Goal: Task Accomplishment & Management: Use online tool/utility

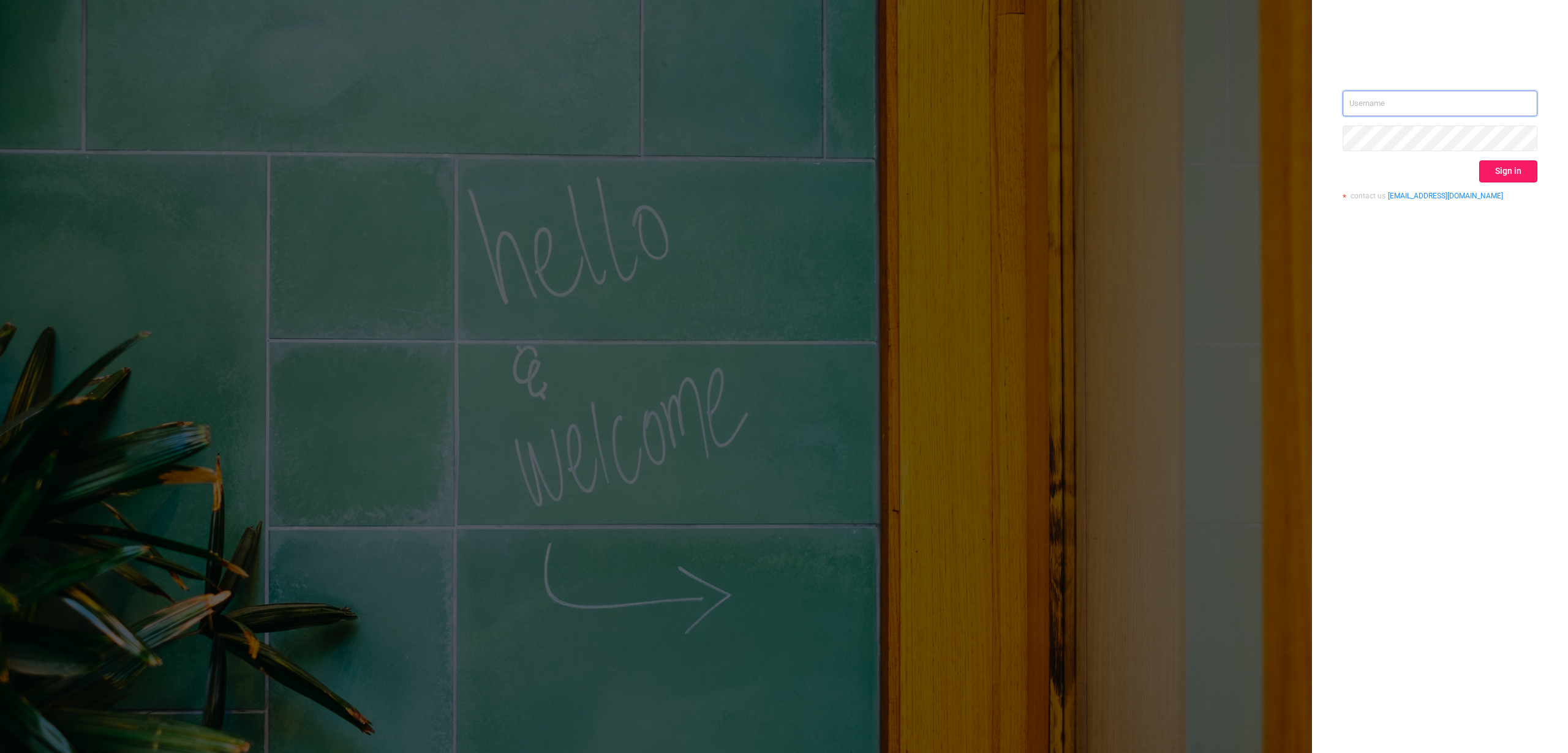
type input "alexey@solta.io"
click at [1507, 170] on button "Sign in" at bounding box center [1508, 172] width 58 height 22
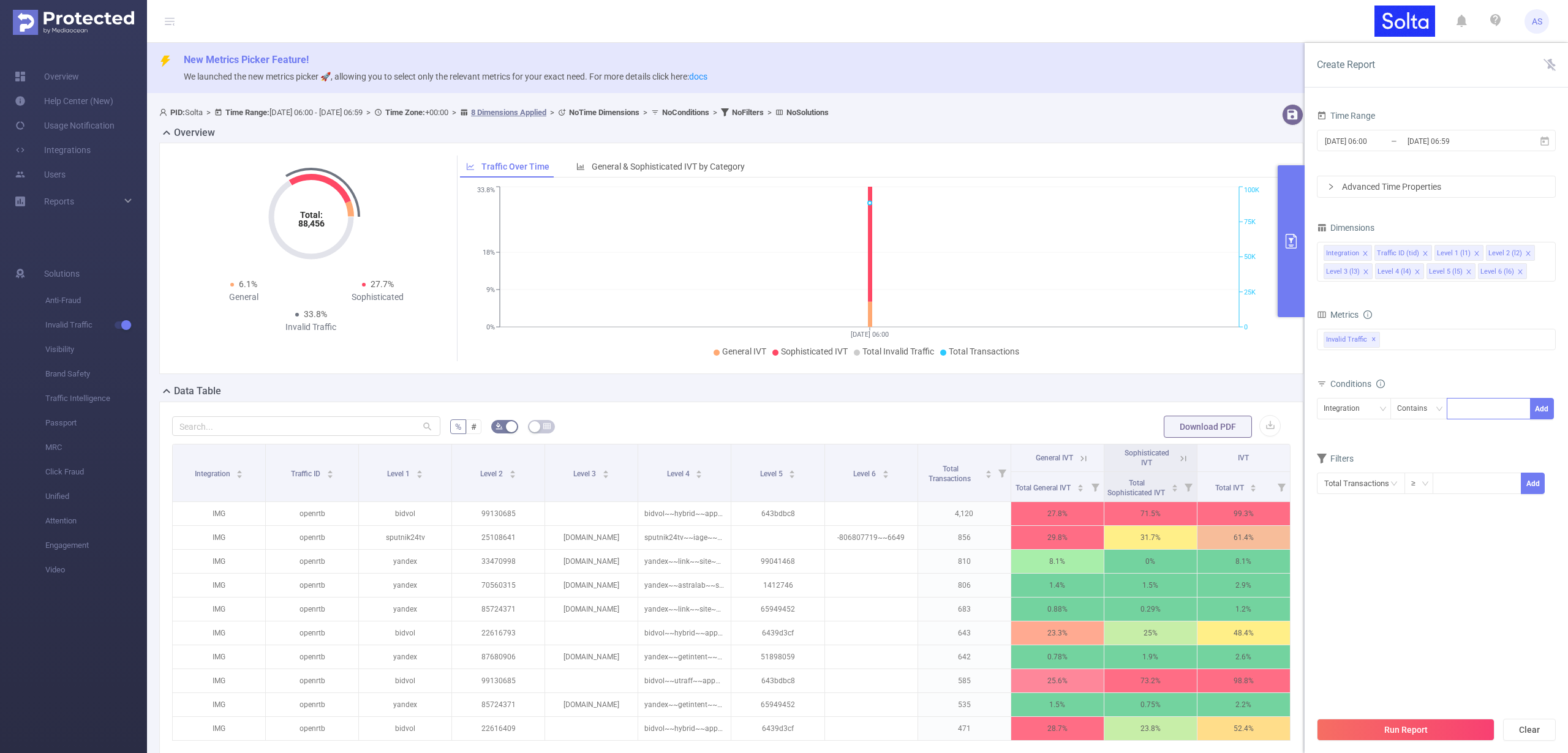
click at [1473, 415] on div at bounding box center [1489, 408] width 71 height 20
type input "newdsp"
click at [1541, 407] on button "Add" at bounding box center [1542, 408] width 24 height 22
click at [1451, 724] on button "Run Report" at bounding box center [1406, 730] width 178 height 22
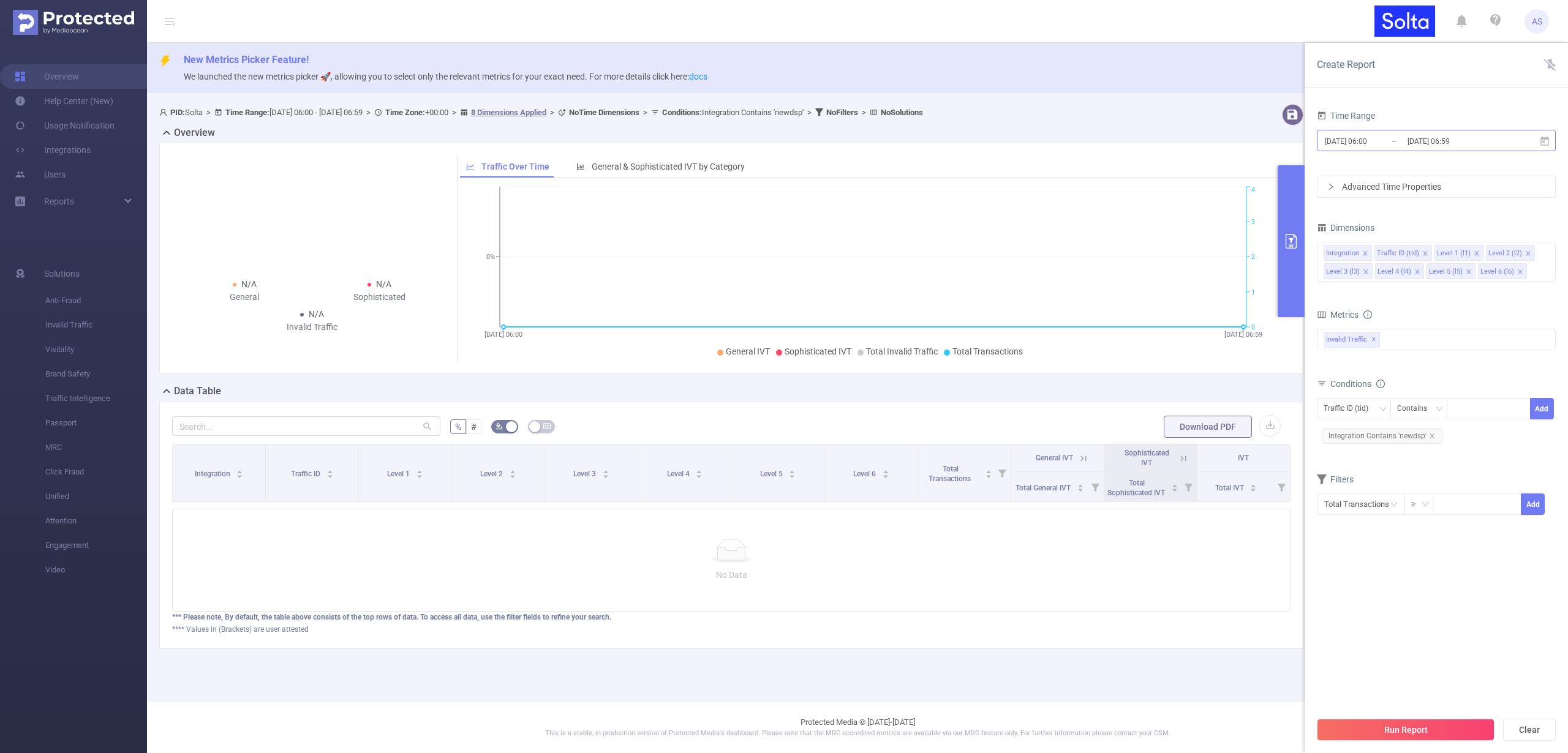
click at [1378, 135] on input "2025-08-19 06:00" at bounding box center [1373, 141] width 99 height 16
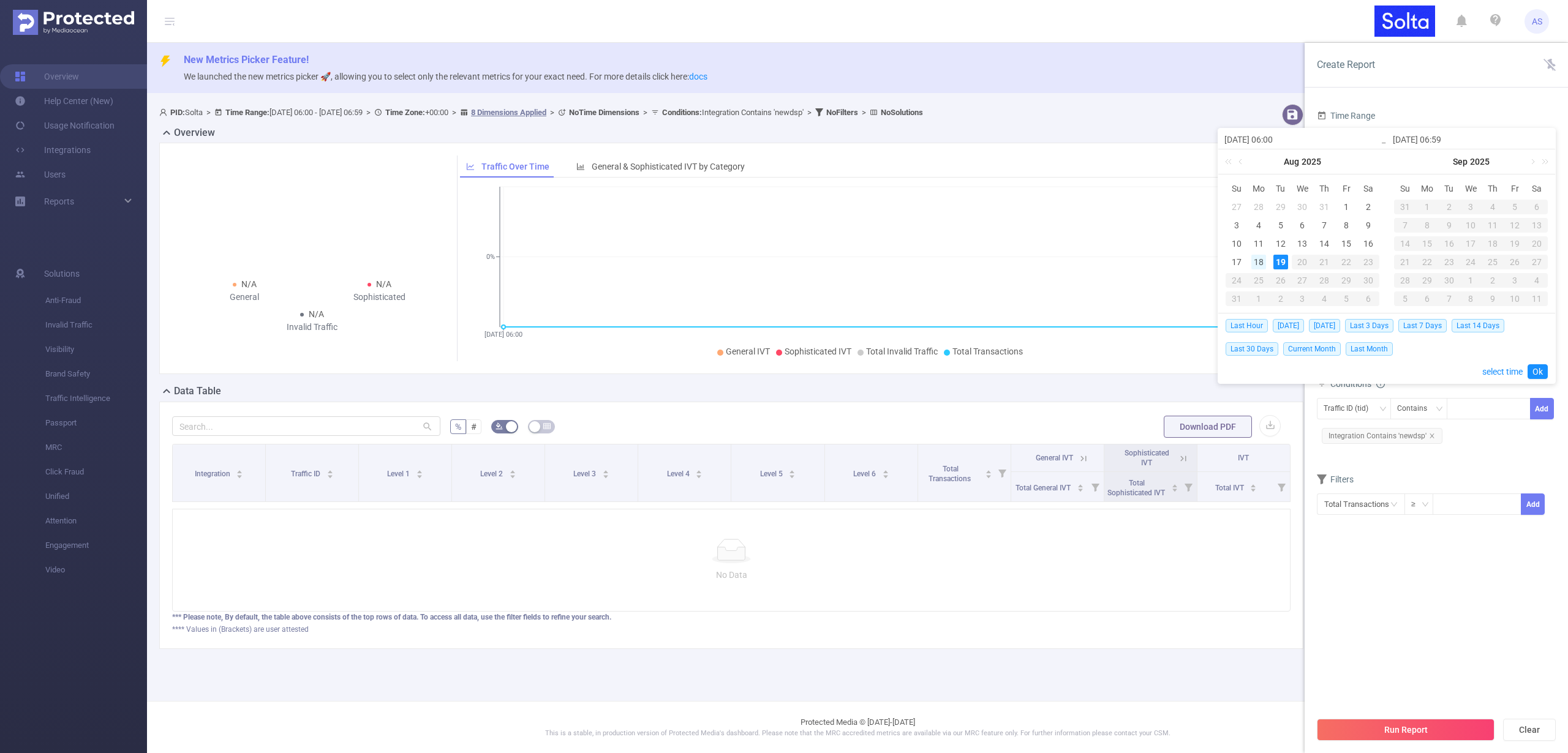
click at [1255, 262] on div "18" at bounding box center [1259, 262] width 15 height 15
click at [1284, 264] on div "19" at bounding box center [1281, 262] width 15 height 15
type input "2025-08-18 06:00"
click at [1541, 369] on link "Ok" at bounding box center [1537, 371] width 20 height 15
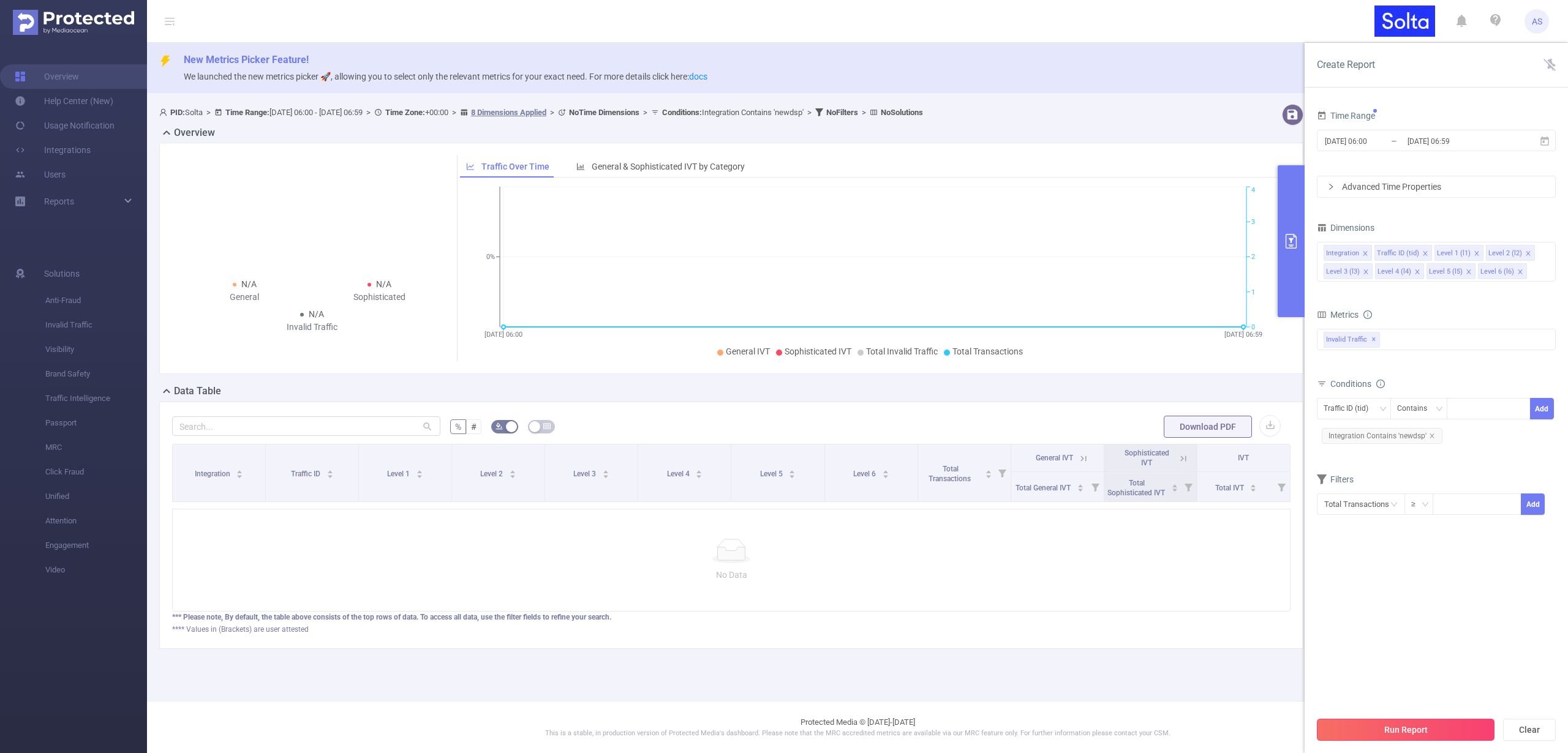
click at [1405, 725] on button "Run Report" at bounding box center [1406, 730] width 178 height 22
click at [1430, 435] on icon "icon: close" at bounding box center [1432, 435] width 5 height 5
click at [1370, 734] on button "Run Report" at bounding box center [1406, 730] width 178 height 22
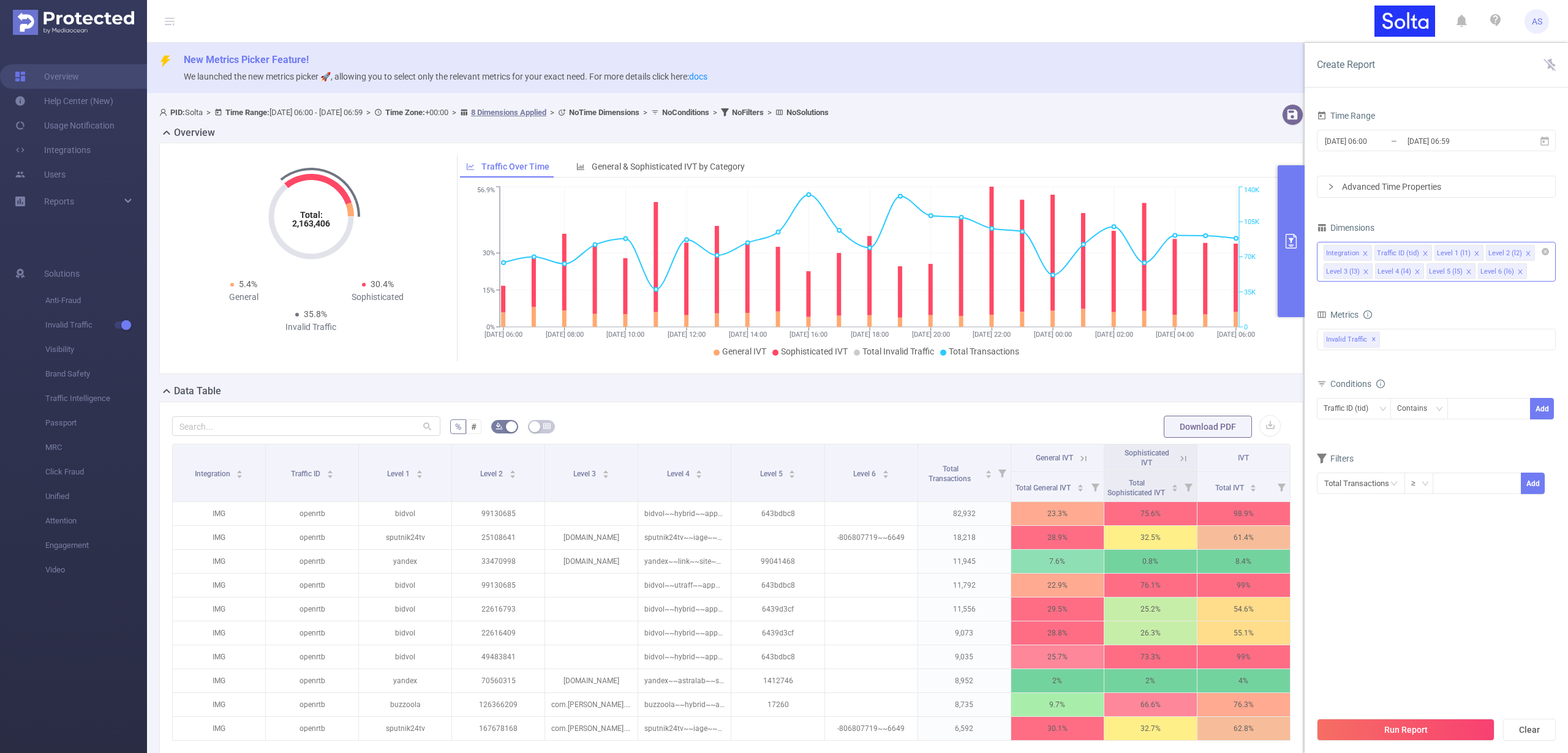
click at [1517, 271] on icon "icon: close" at bounding box center [1520, 271] width 6 height 6
click at [1466, 272] on icon "icon: close" at bounding box center [1468, 271] width 5 height 5
click at [1417, 272] on icon "icon: close" at bounding box center [1417, 271] width 5 height 5
click at [1365, 273] on icon "icon: close" at bounding box center [1366, 271] width 6 height 6
click at [1526, 253] on icon "icon: close" at bounding box center [1528, 253] width 5 height 5
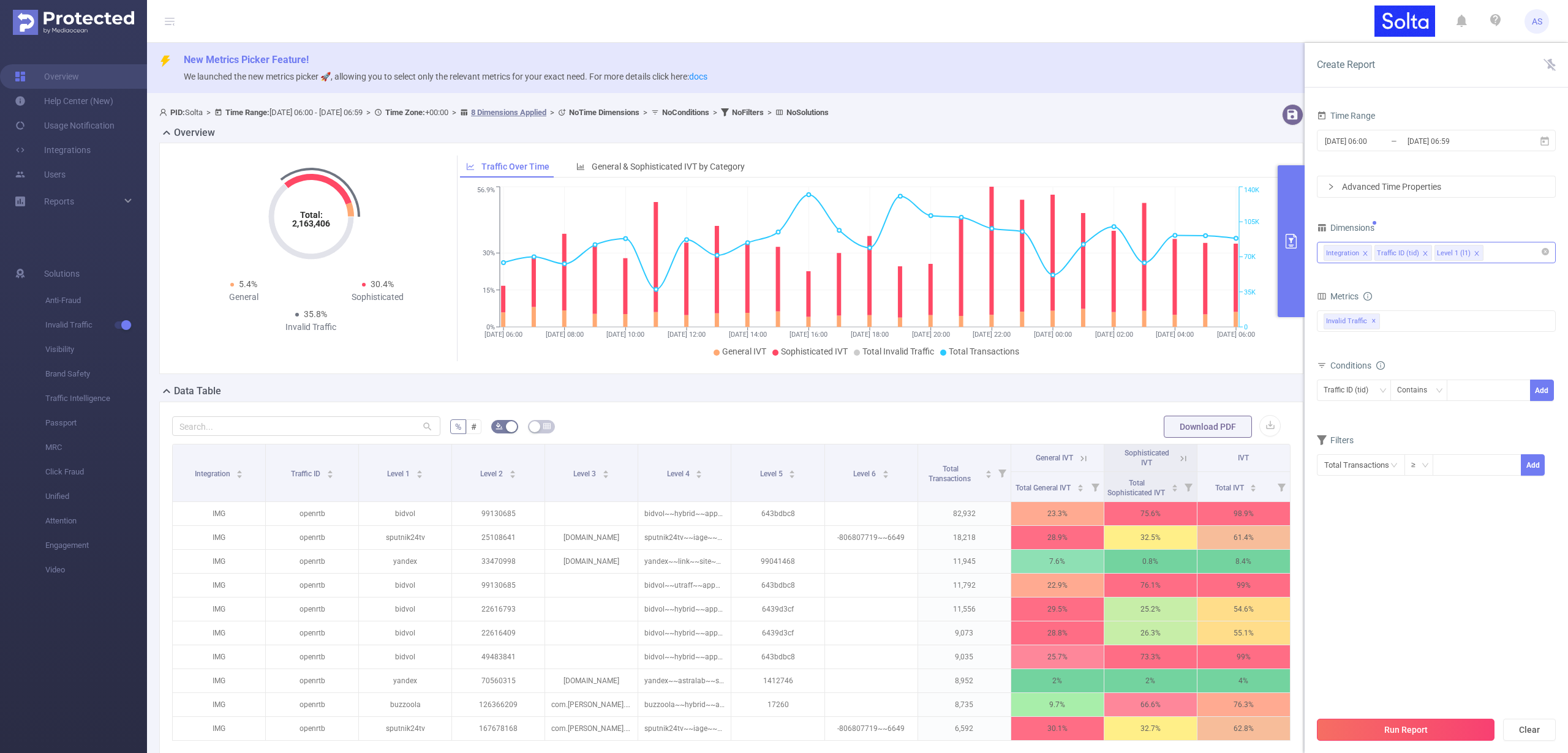
click at [1377, 735] on button "Run Report" at bounding box center [1406, 730] width 178 height 22
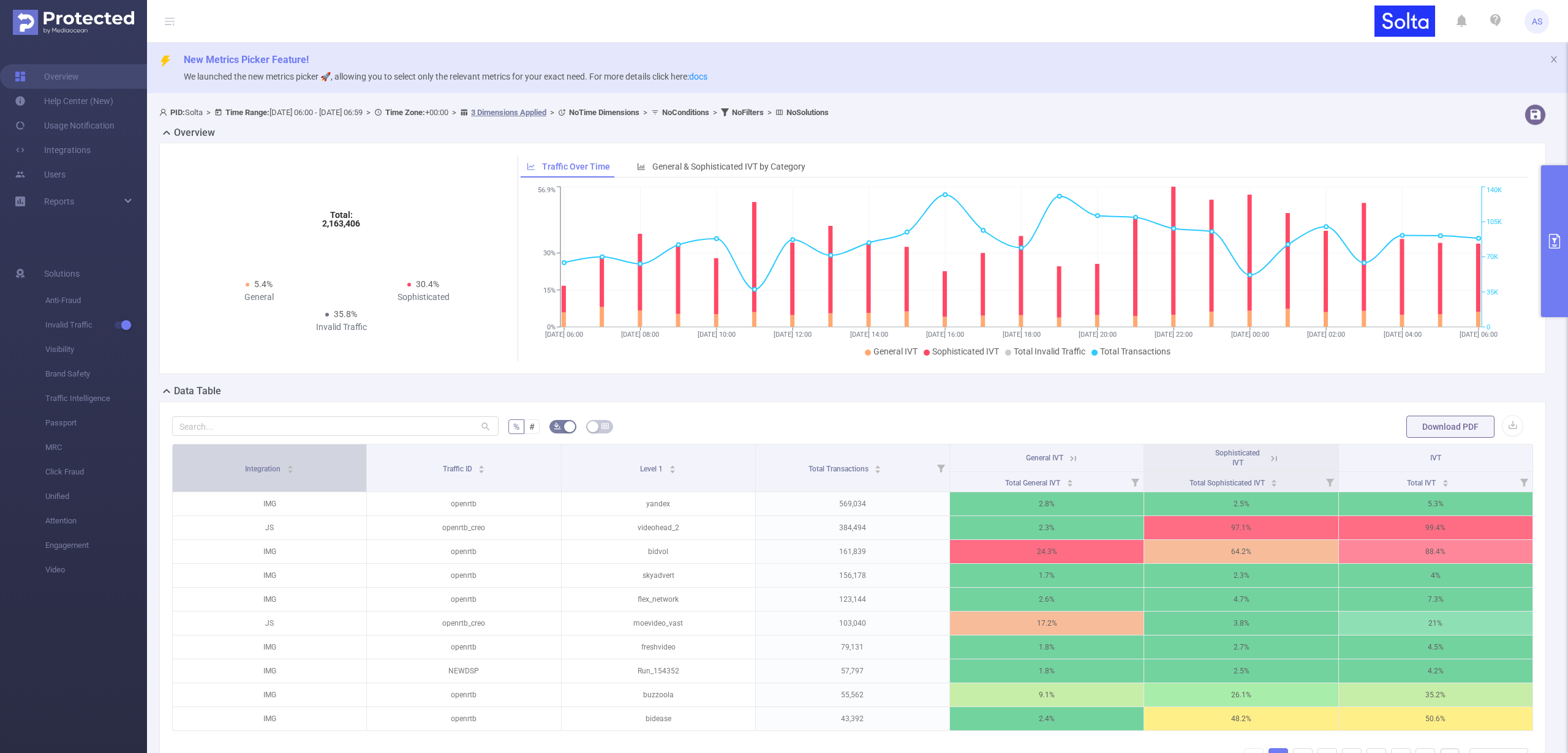
click at [275, 470] on span "Integration" at bounding box center [263, 469] width 37 height 8
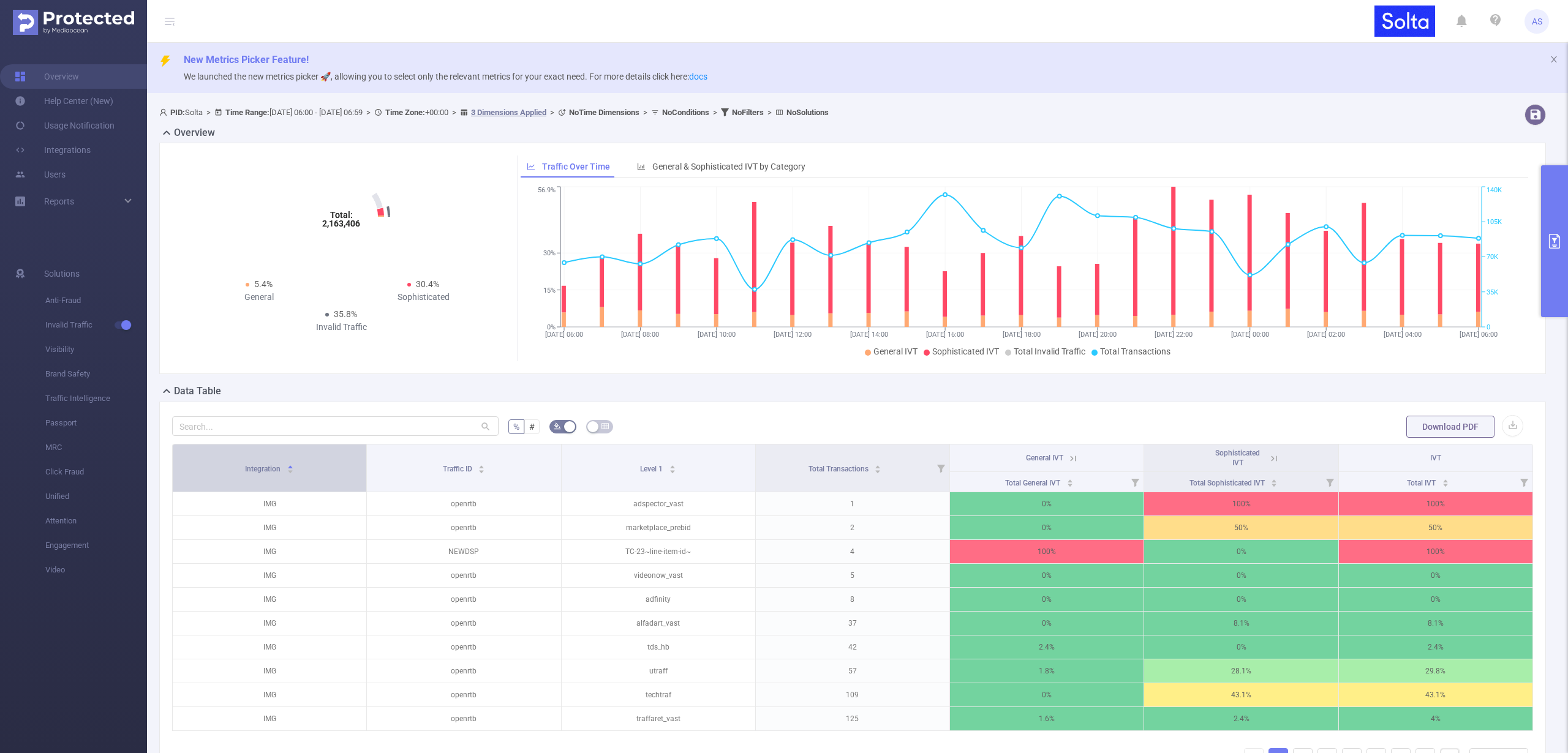
click at [275, 470] on span "Integration" at bounding box center [263, 469] width 37 height 8
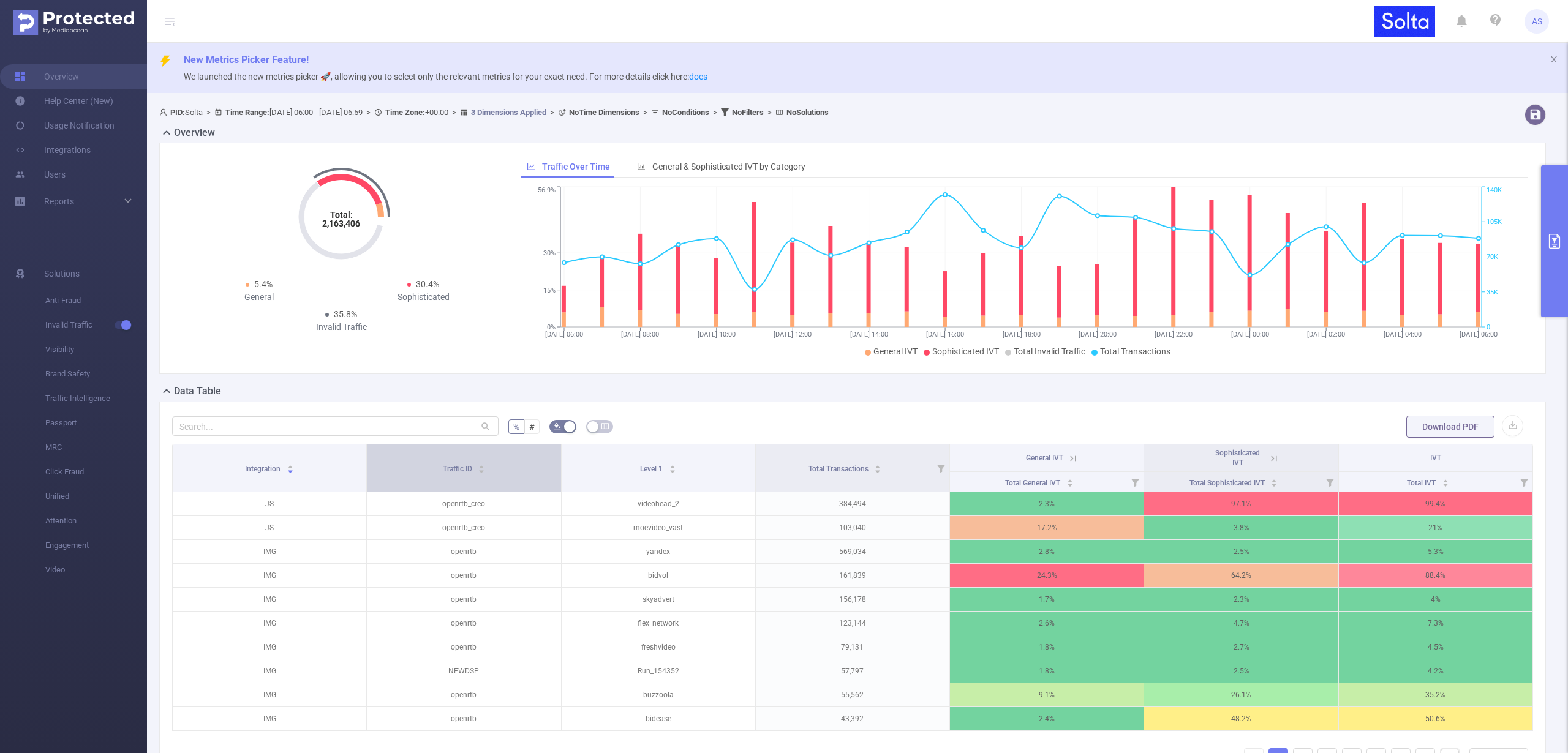
click at [478, 473] on icon "icon: caret-down" at bounding box center [482, 472] width 7 height 7
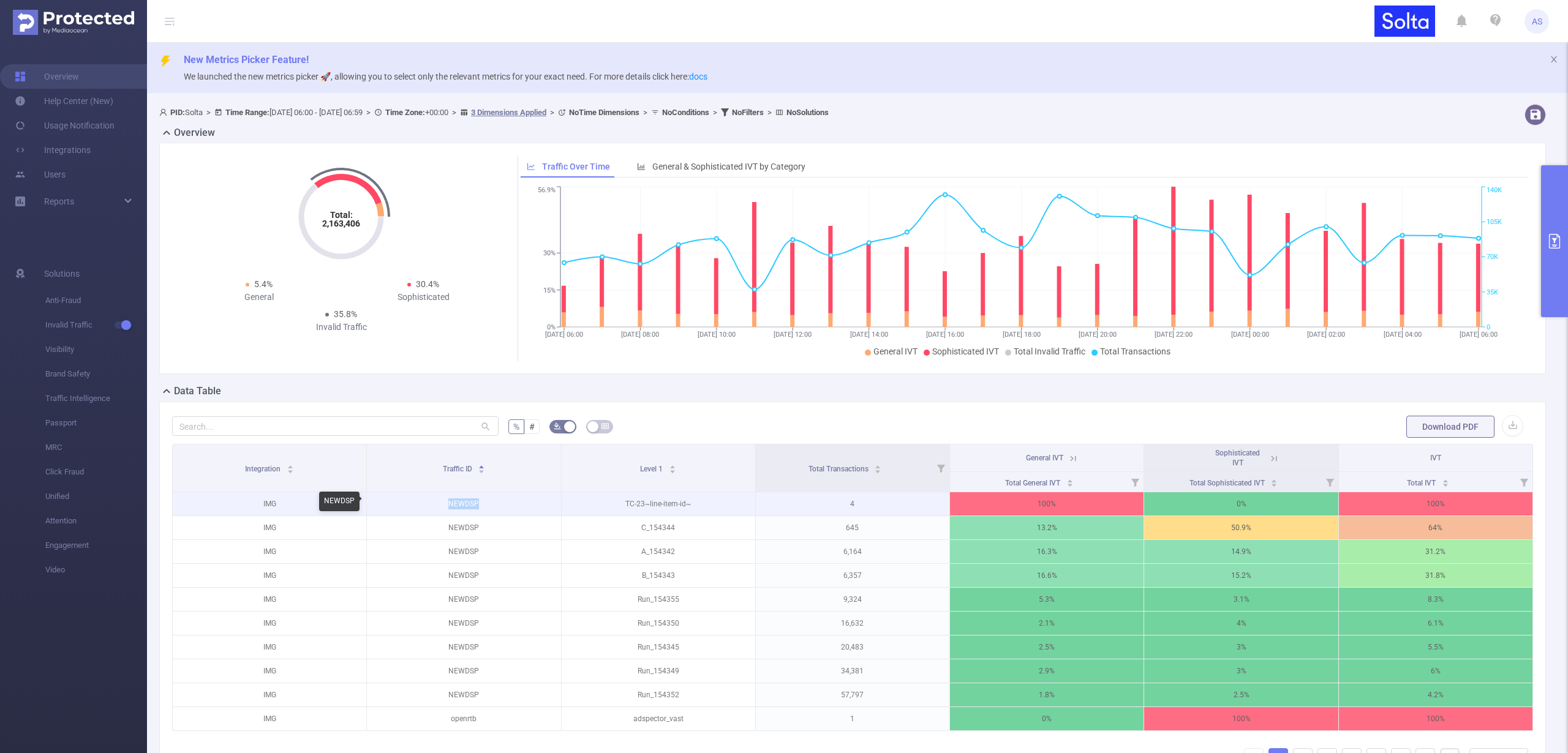
drag, startPoint x: 459, startPoint y: 499, endPoint x: 439, endPoint y: 499, distance: 20.0
click at [439, 499] on p "NEWDSP" at bounding box center [463, 504] width 194 height 23
copy p "NEWDSP"
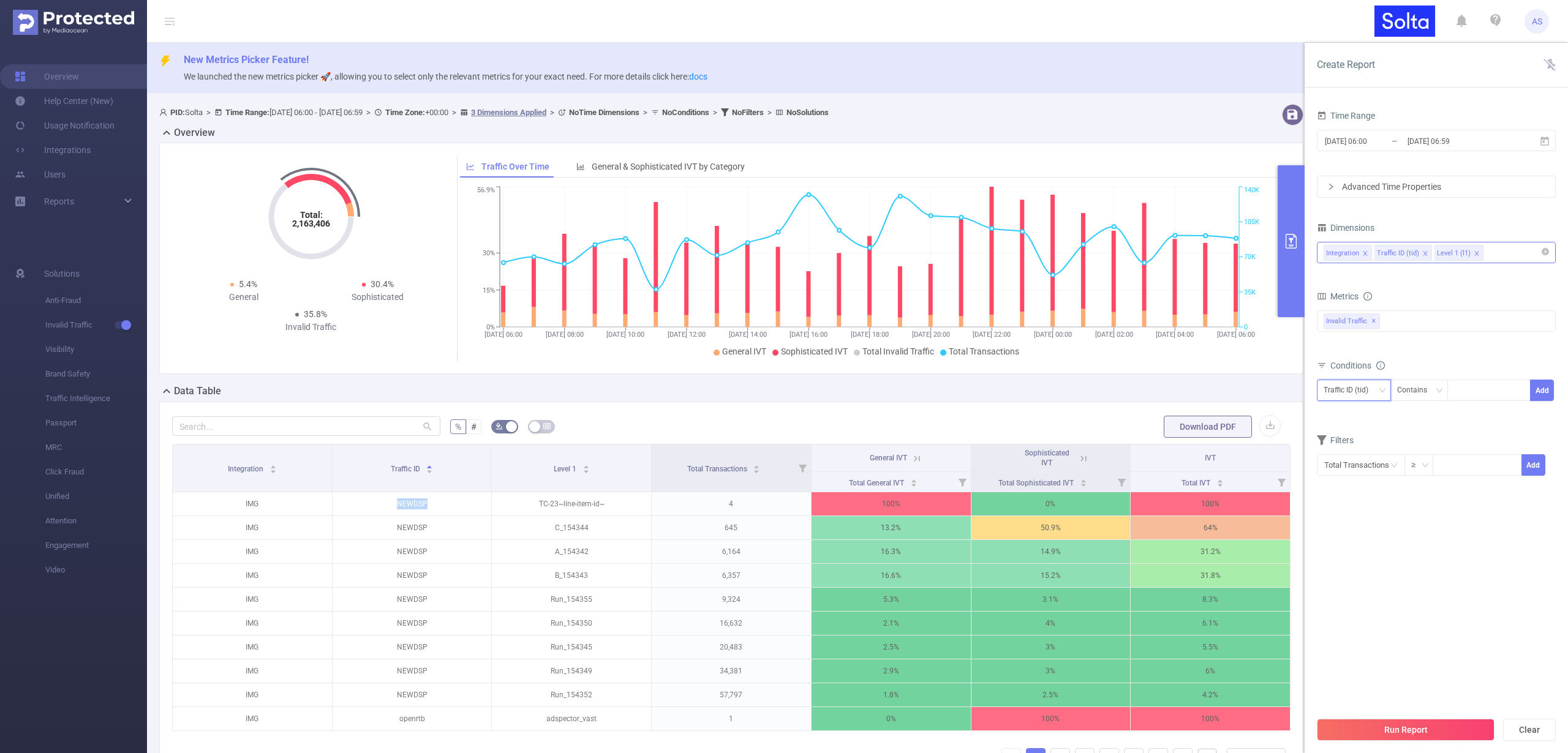
click at [1350, 387] on div "Traffic ID (tid)" at bounding box center [1351, 390] width 54 height 20
click at [1473, 388] on div at bounding box center [1489, 390] width 71 height 20
paste input "NEWDSP"
type input "NEWDSP"
click at [1474, 418] on li "NEWDSP" at bounding box center [1488, 416] width 84 height 20
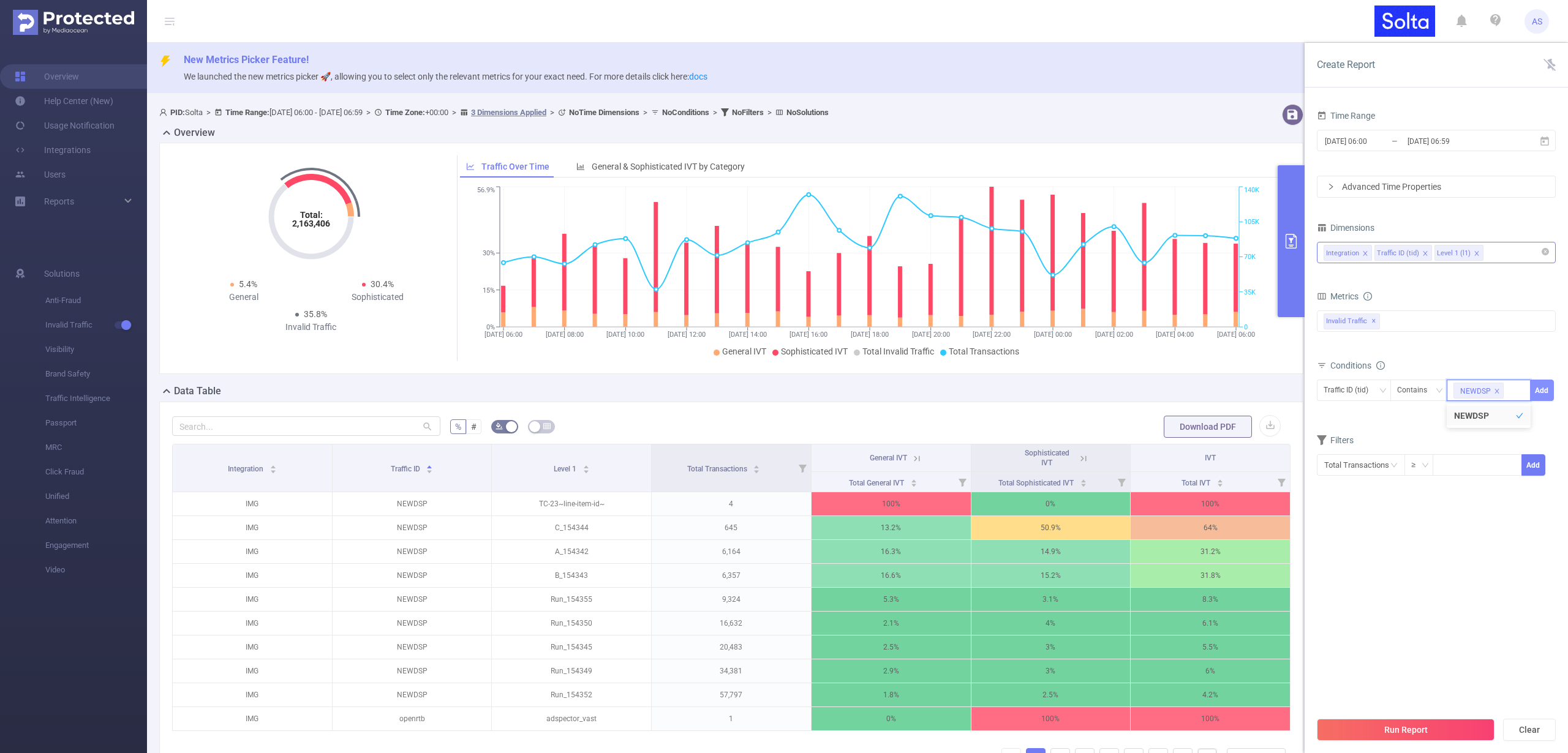
click at [1541, 390] on button "Add" at bounding box center [1542, 390] width 24 height 22
click at [1432, 722] on button "Run Report" at bounding box center [1406, 730] width 178 height 22
